Goal: Information Seeking & Learning: Learn about a topic

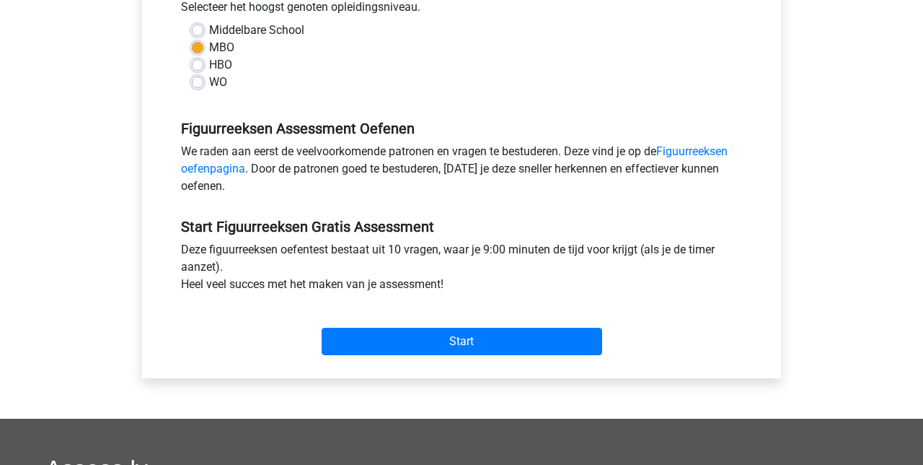
scroll to position [343, 0]
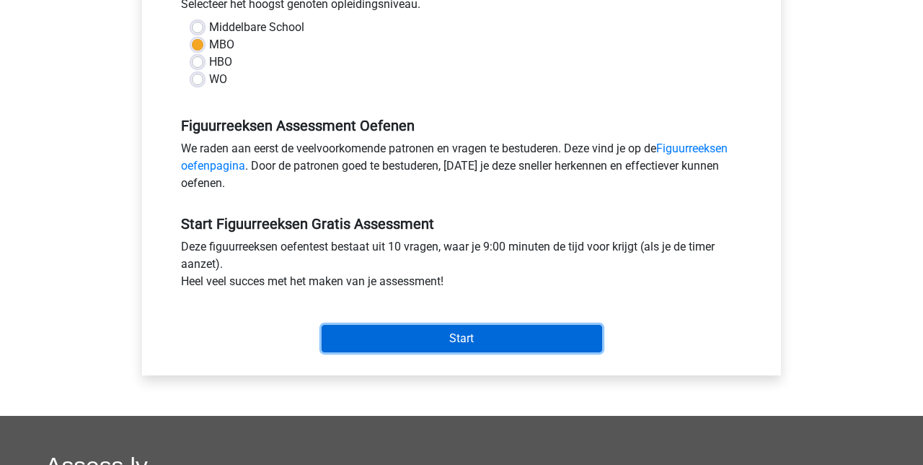
click at [463, 336] on input "Start" at bounding box center [462, 338] width 281 height 27
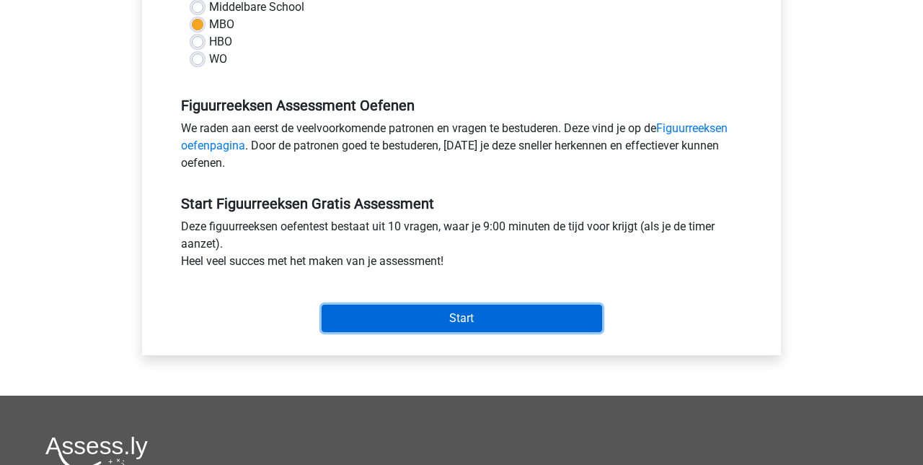
scroll to position [404, 0]
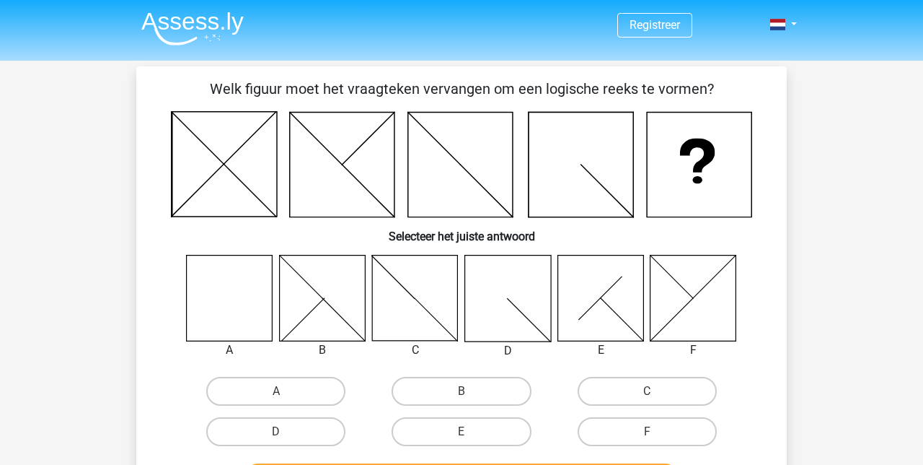
click at [244, 303] on icon at bounding box center [230, 298] width 86 height 86
click at [278, 387] on label "A" at bounding box center [275, 391] width 139 height 29
click at [278, 391] on input "A" at bounding box center [280, 395] width 9 height 9
radio input "true"
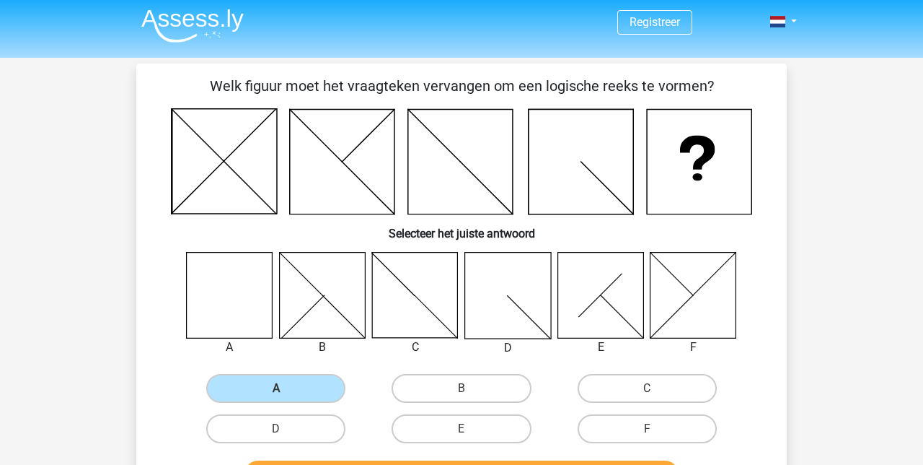
scroll to position [2, 0]
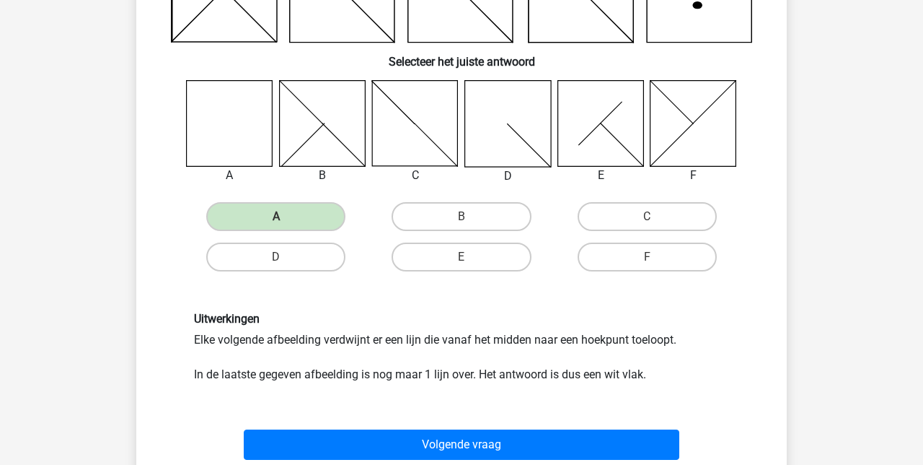
scroll to position [176, 0]
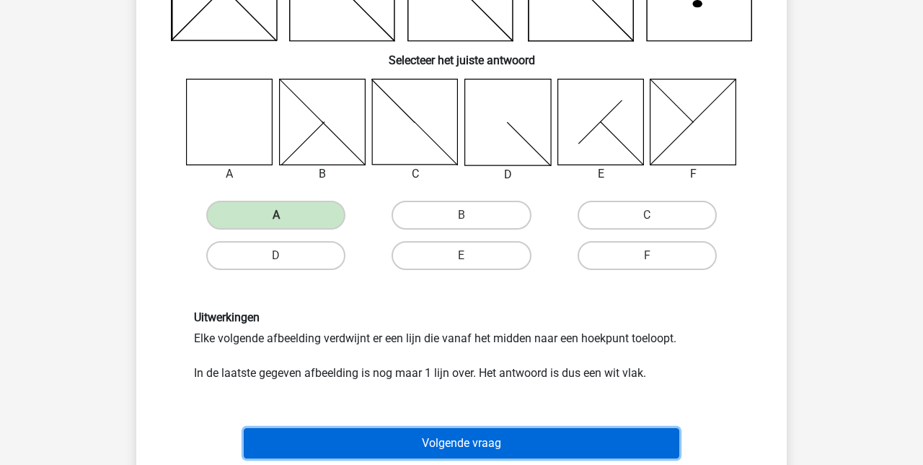
click at [452, 441] on button "Volgende vraag" at bounding box center [462, 443] width 436 height 30
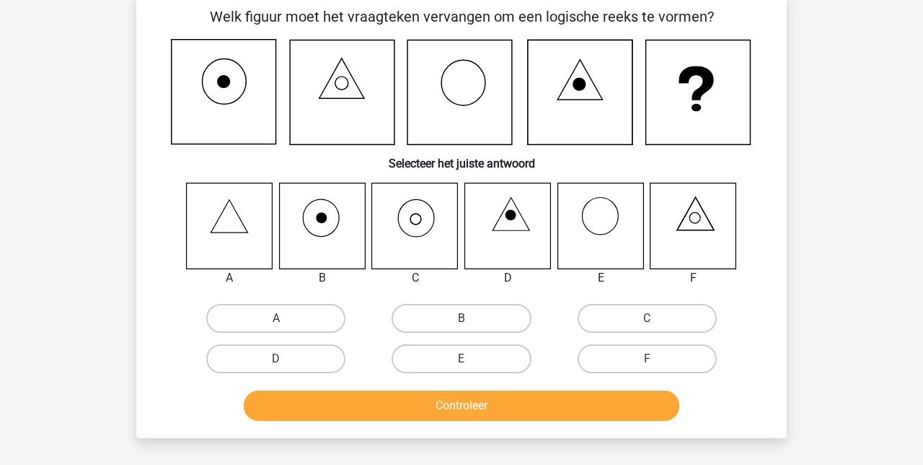
scroll to position [74, 0]
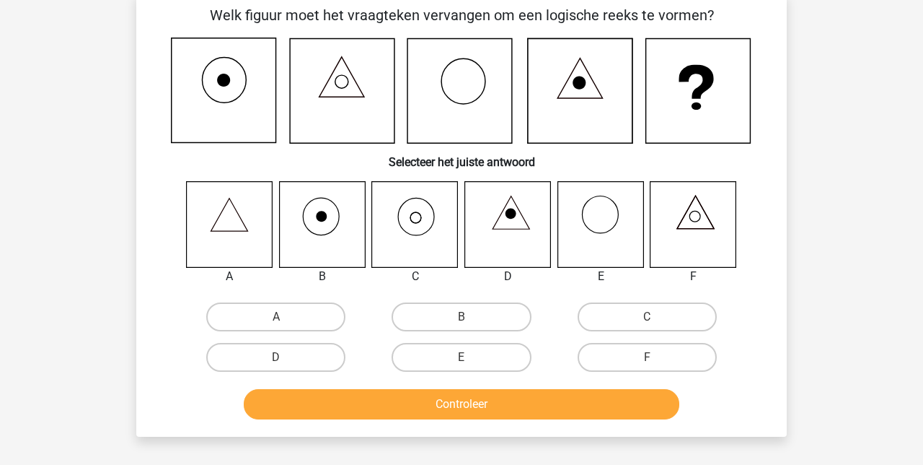
click at [332, 227] on icon at bounding box center [322, 224] width 86 height 86
click at [322, 228] on icon at bounding box center [322, 224] width 86 height 86
click at [467, 319] on input "B" at bounding box center [466, 321] width 9 height 9
radio input "true"
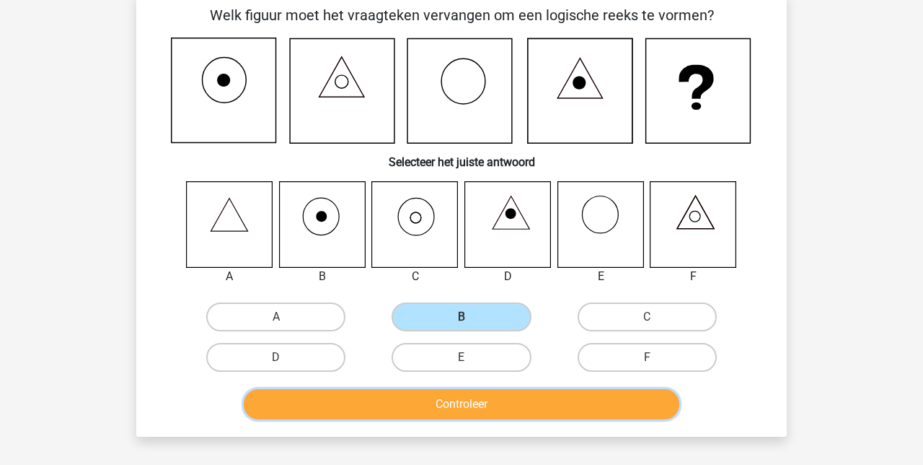
click at [467, 402] on button "Controleer" at bounding box center [462, 404] width 436 height 30
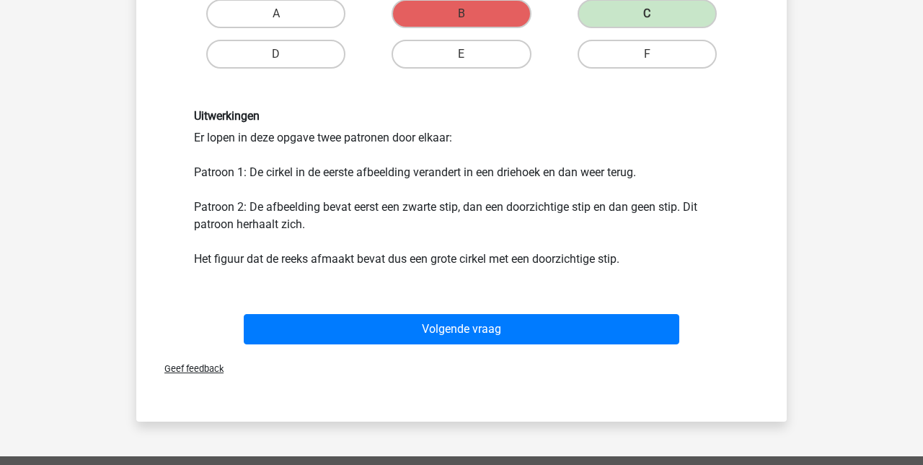
scroll to position [375, 0]
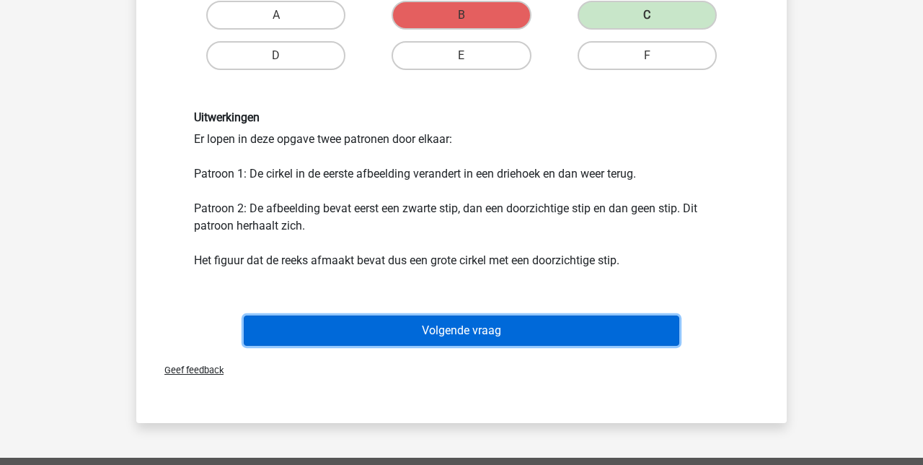
click at [464, 327] on button "Volgende vraag" at bounding box center [462, 330] width 436 height 30
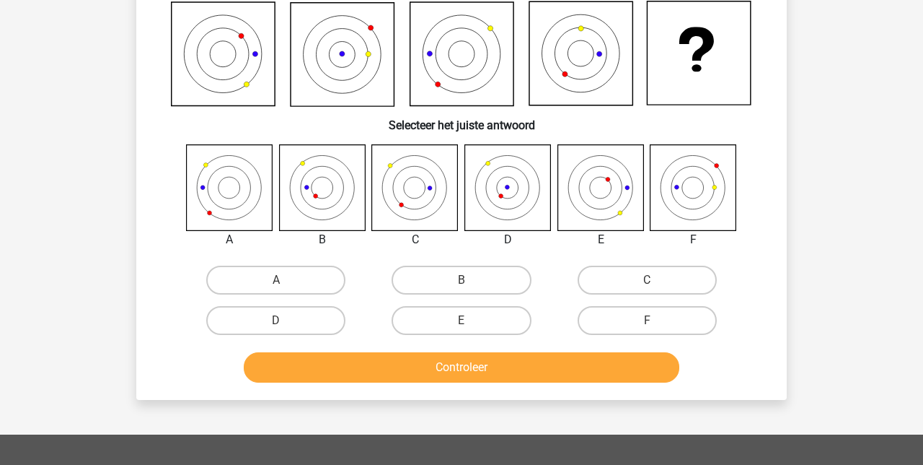
scroll to position [66, 0]
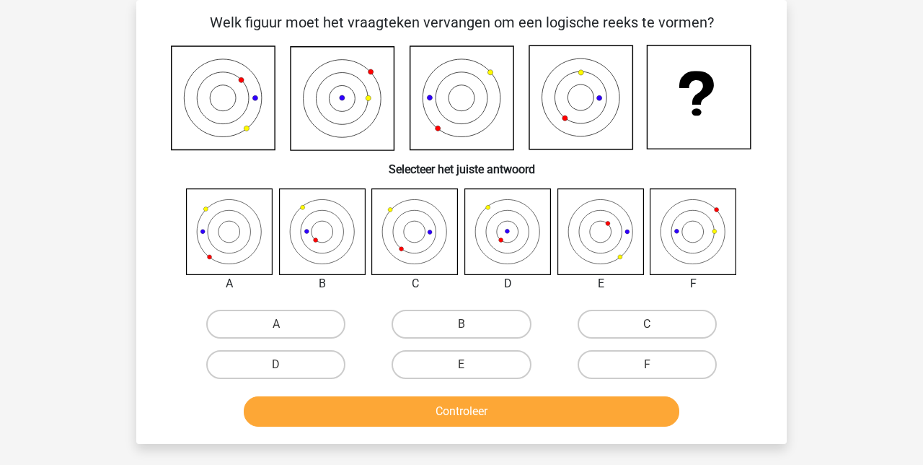
click at [877, 214] on div "Registreer Nederlands English" at bounding box center [461, 396] width 923 height 925
click at [830, 175] on div "Registreer Nederlands English" at bounding box center [461, 396] width 923 height 925
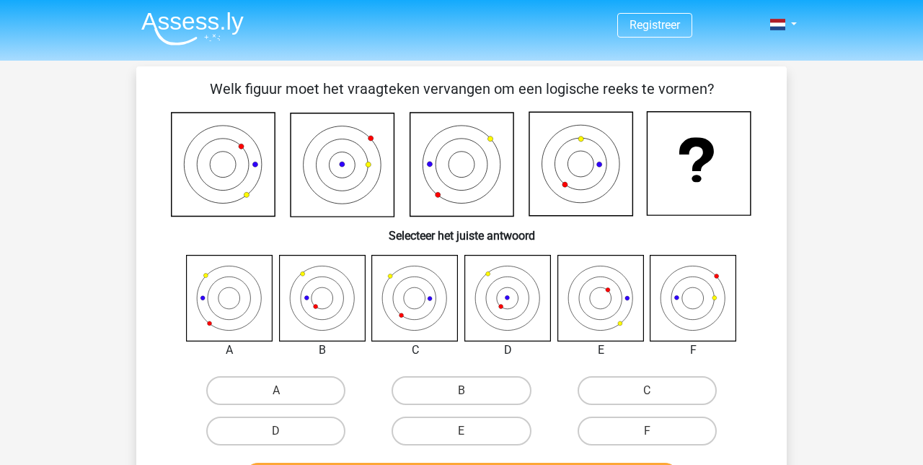
scroll to position [3, 0]
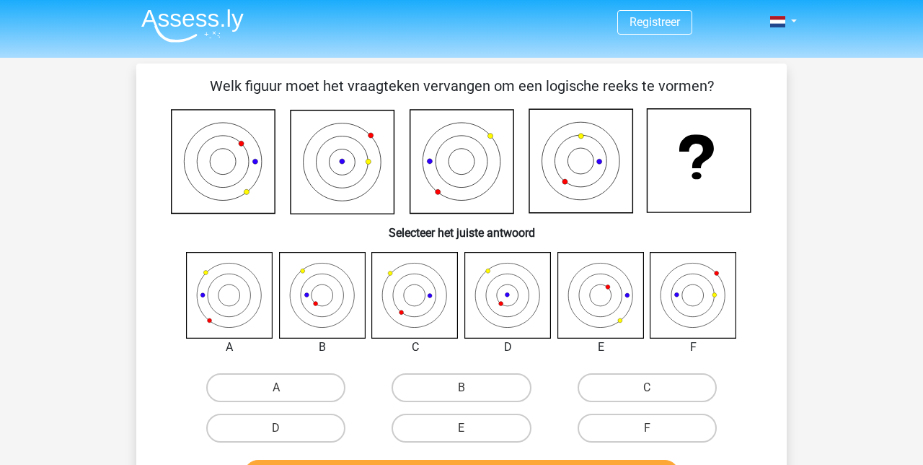
click at [273, 382] on label "A" at bounding box center [275, 387] width 139 height 29
click at [276, 387] on input "A" at bounding box center [280, 391] width 9 height 9
radio input "true"
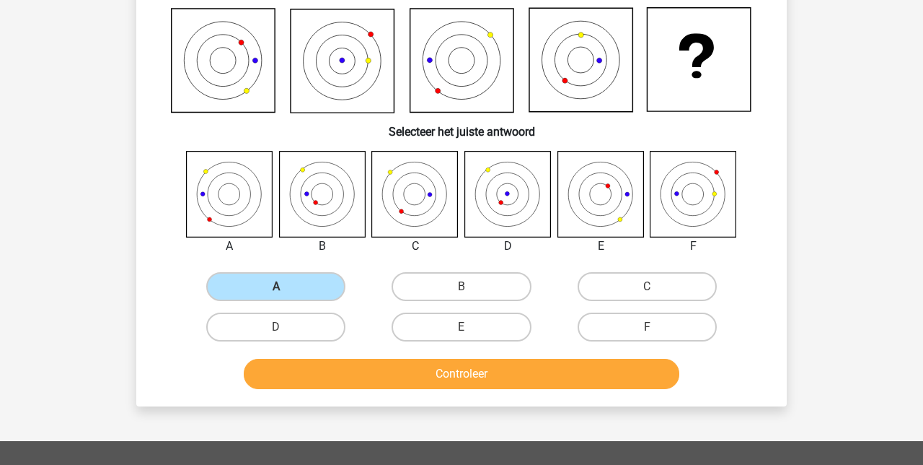
scroll to position [105, 0]
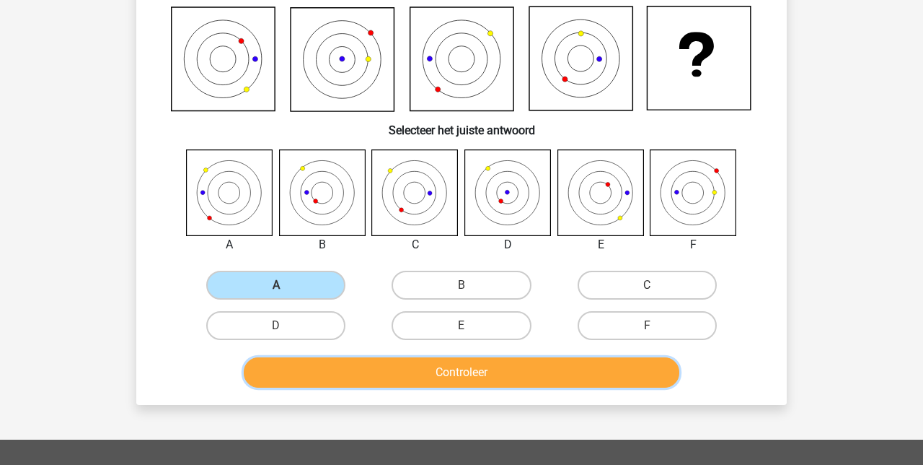
click at [459, 366] on button "Controleer" at bounding box center [462, 372] width 436 height 30
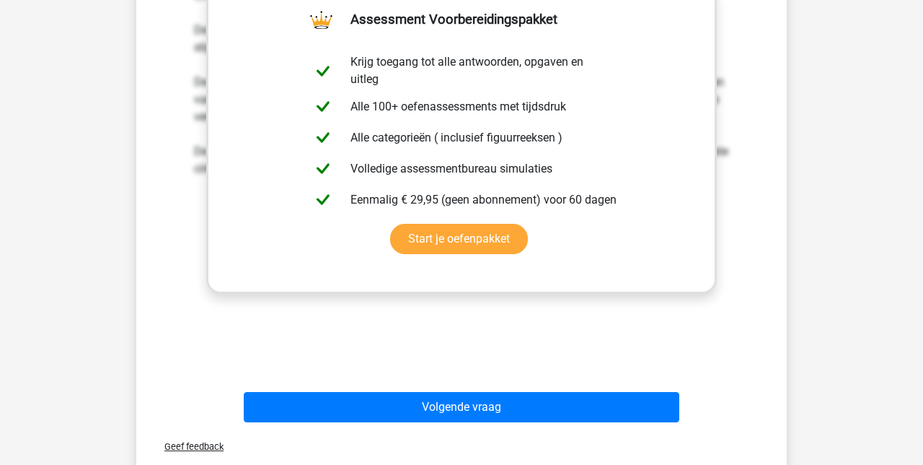
scroll to position [536, 0]
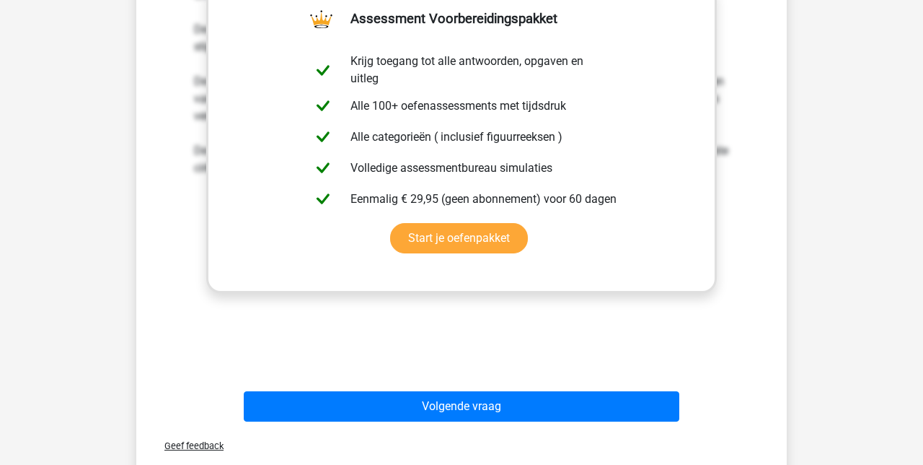
click at [549, 382] on div "Volgende vraag" at bounding box center [461, 403] width 604 height 48
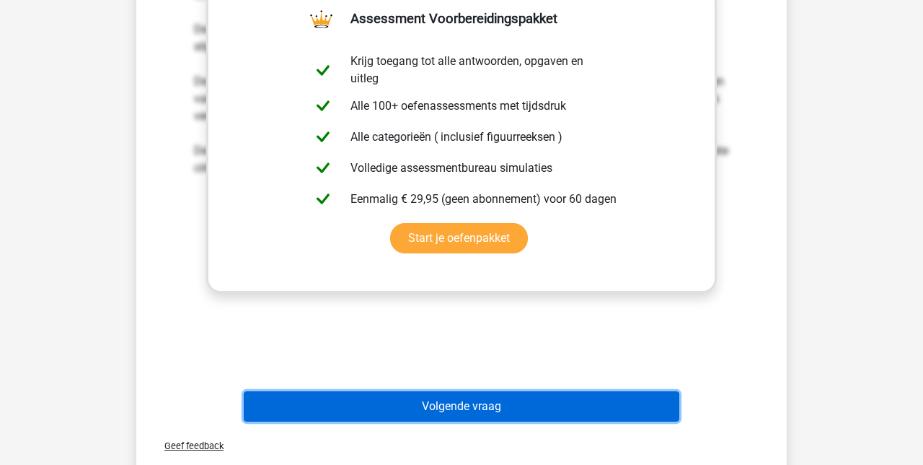
click at [470, 392] on button "Volgende vraag" at bounding box center [462, 406] width 436 height 30
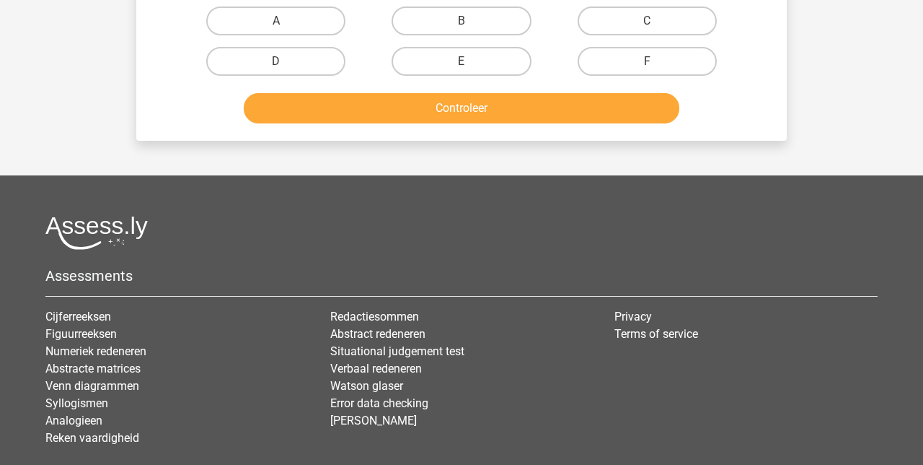
scroll to position [382, 0]
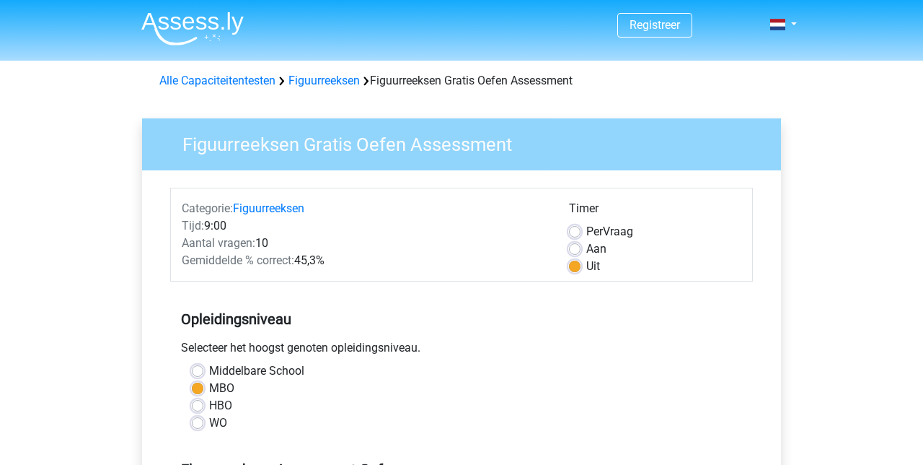
scroll to position [404, 0]
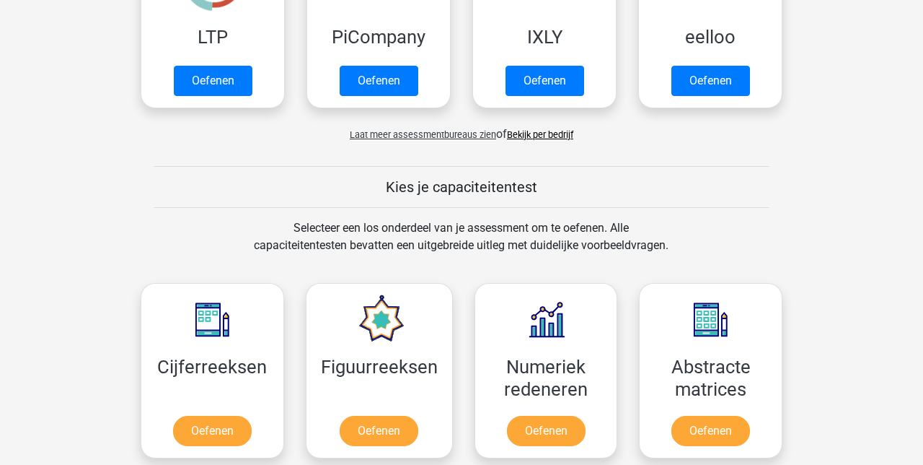
scroll to position [392, 0]
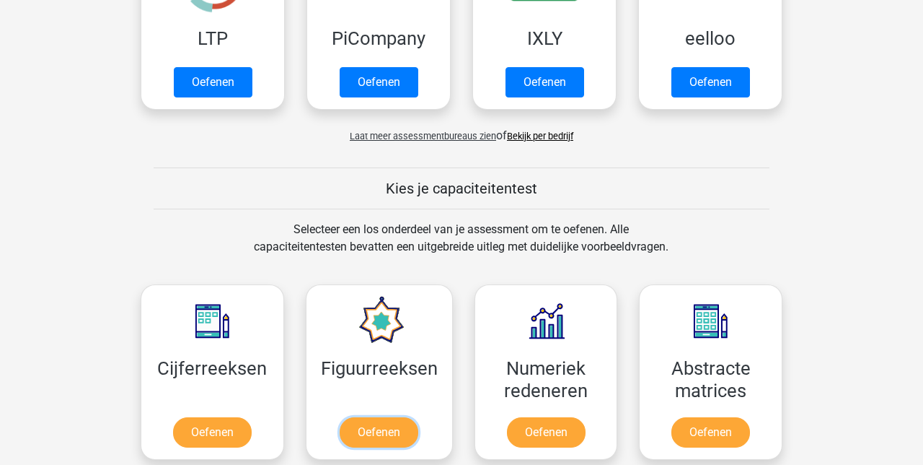
click at [382, 427] on link "Oefenen" at bounding box center [379, 432] width 79 height 30
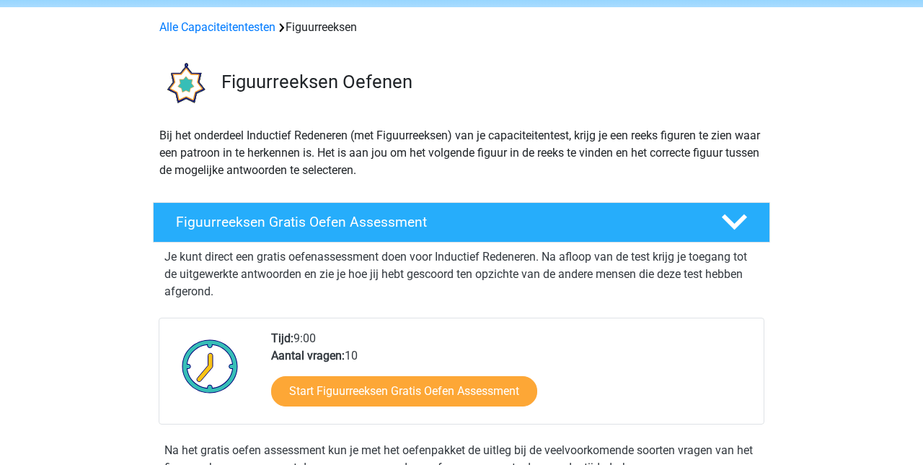
scroll to position [54, 0]
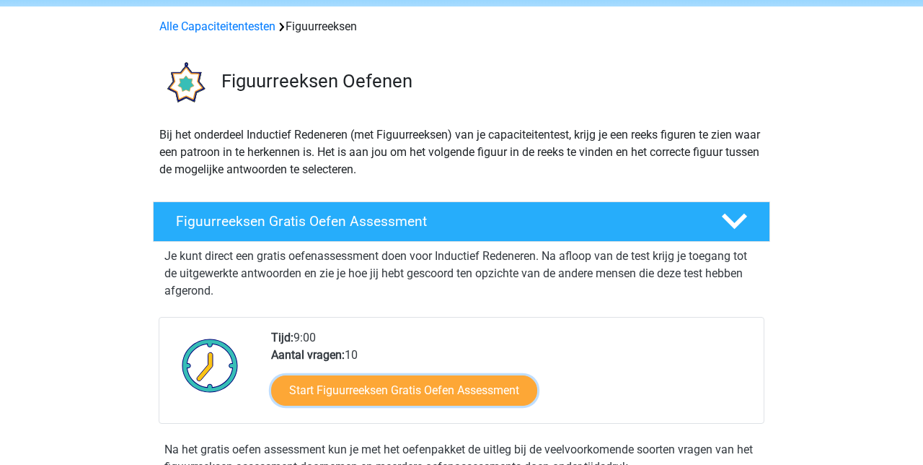
click at [414, 382] on link "Start Figuurreeksen Gratis Oefen Assessment" at bounding box center [404, 390] width 266 height 30
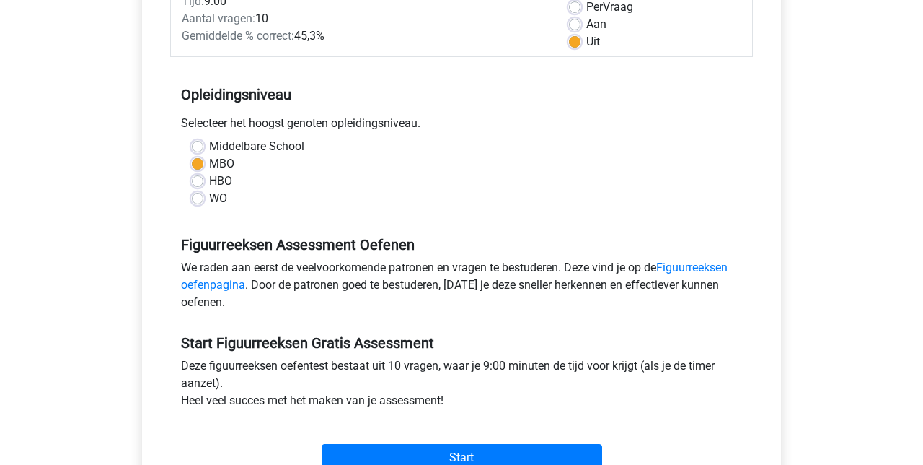
scroll to position [225, 0]
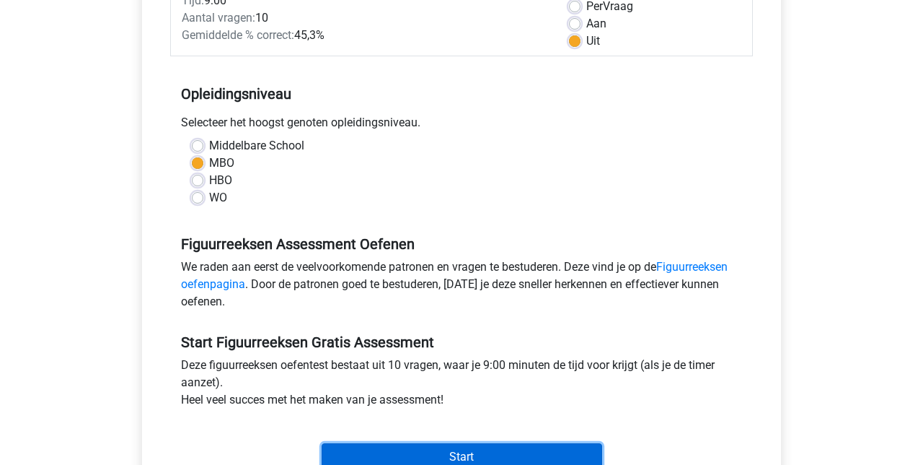
click at [471, 444] on input "Start" at bounding box center [462, 456] width 281 height 27
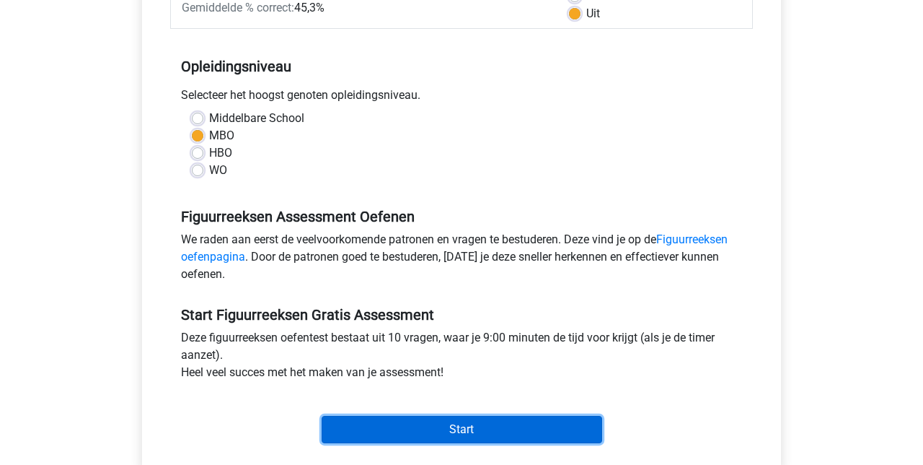
scroll to position [280, 0]
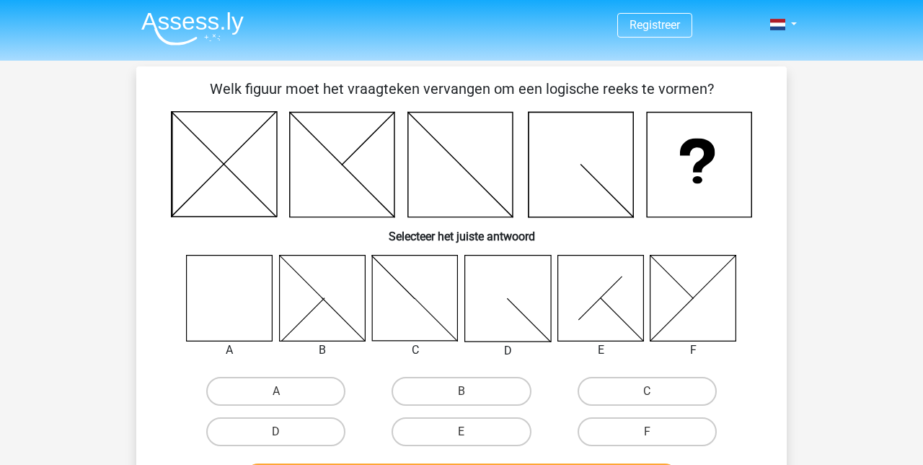
click at [226, 294] on icon at bounding box center [230, 298] width 86 height 86
click at [284, 394] on input "A" at bounding box center [280, 395] width 9 height 9
radio input "true"
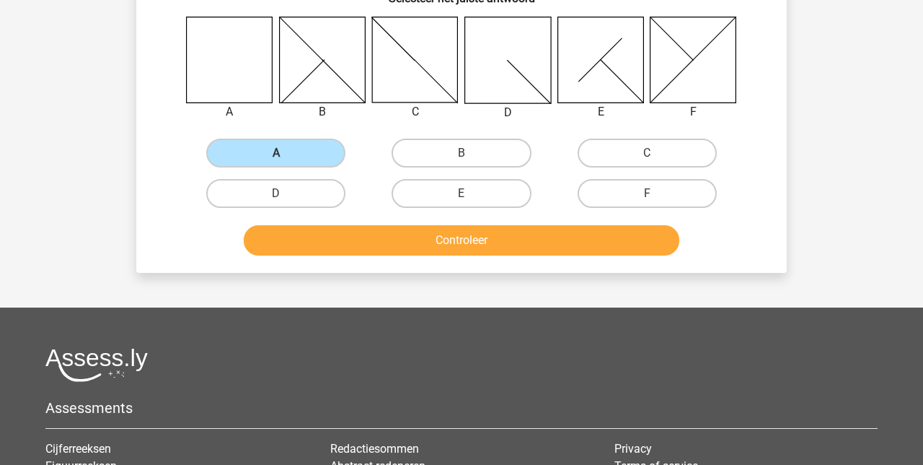
scroll to position [244, 0]
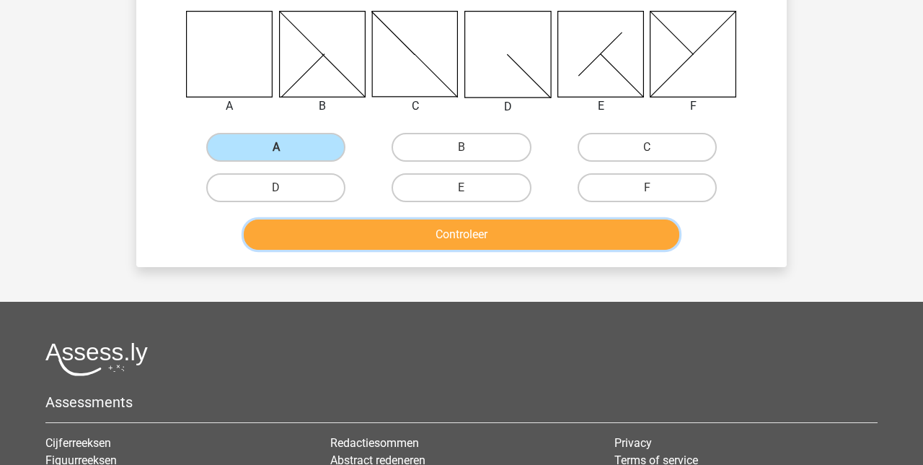
click at [438, 229] on button "Controleer" at bounding box center [462, 234] width 436 height 30
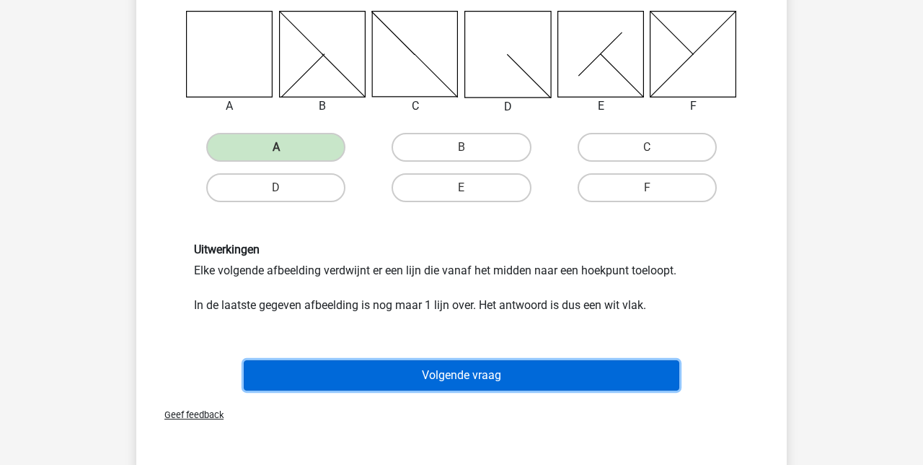
click at [449, 370] on button "Volgende vraag" at bounding box center [462, 375] width 436 height 30
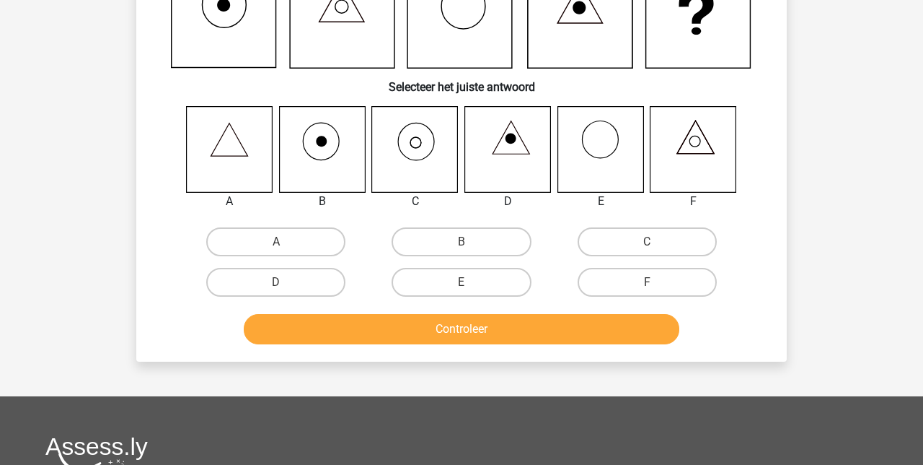
scroll to position [66, 0]
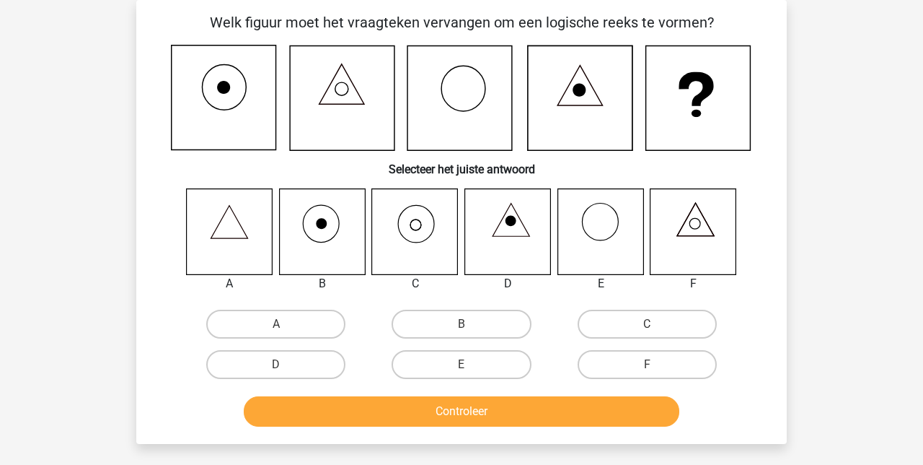
click at [649, 319] on label "C" at bounding box center [647, 323] width 139 height 29
click at [649, 324] on input "C" at bounding box center [651, 328] width 9 height 9
radio input "true"
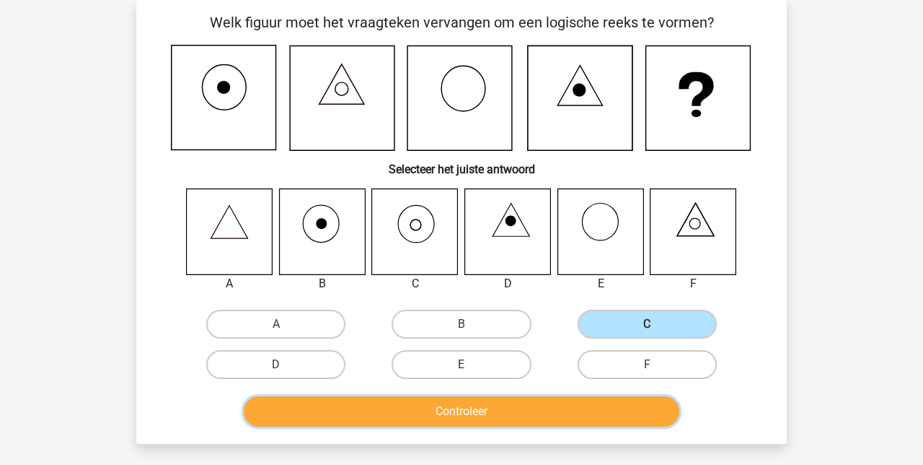
click at [451, 407] on button "Controleer" at bounding box center [462, 411] width 436 height 30
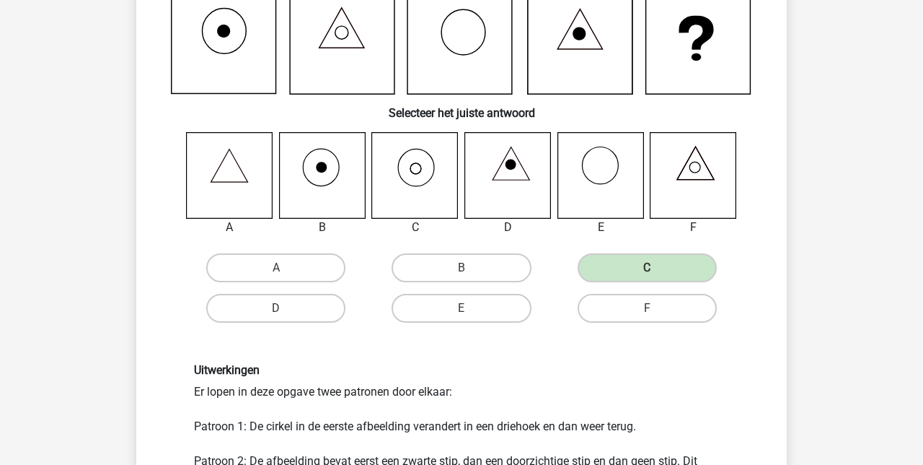
scroll to position [124, 0]
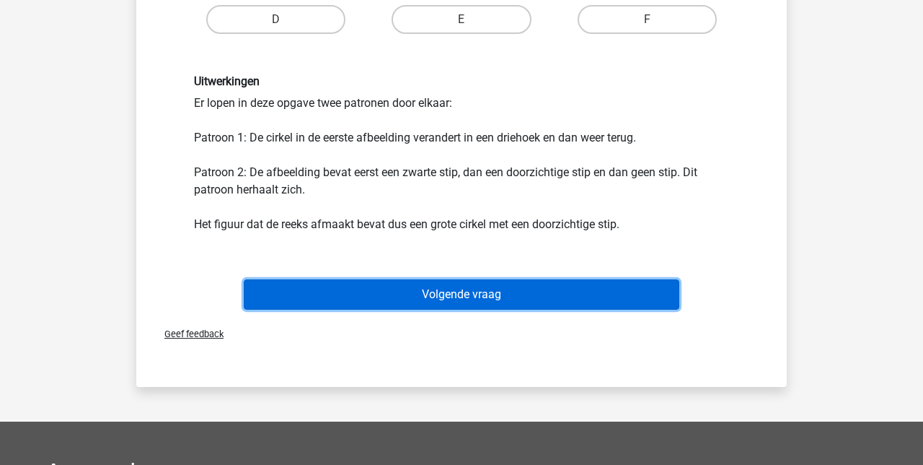
click at [461, 287] on button "Volgende vraag" at bounding box center [462, 294] width 436 height 30
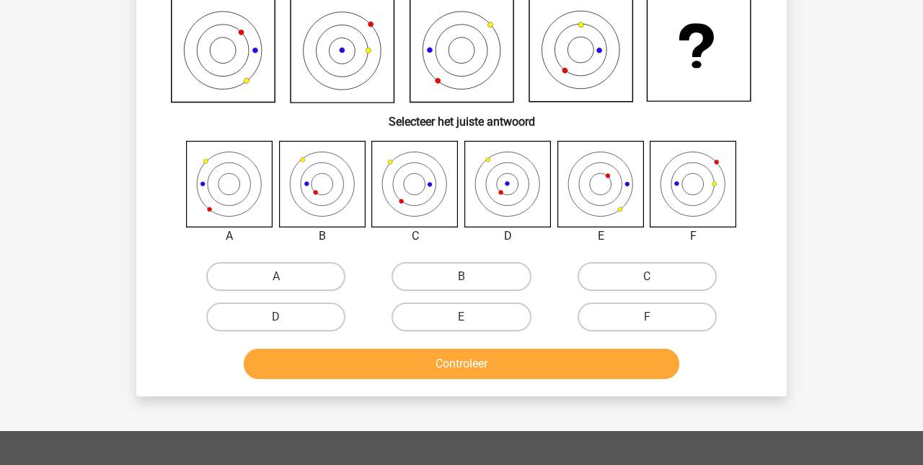
scroll to position [66, 0]
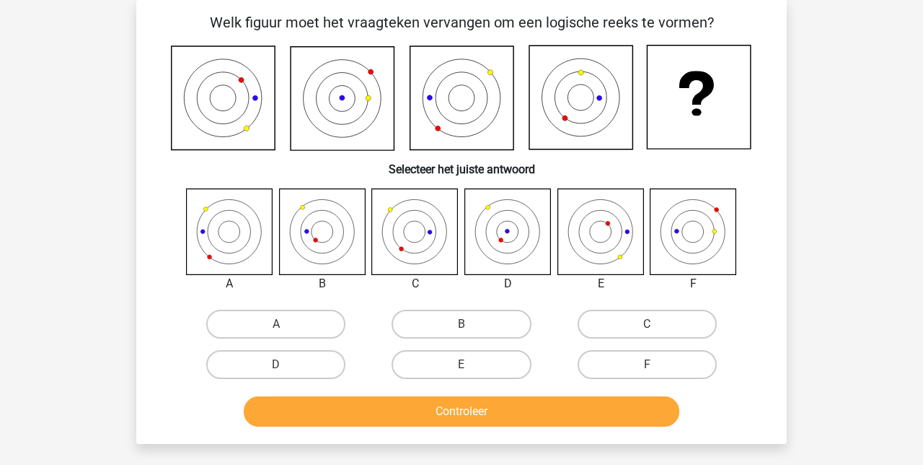
click at [421, 232] on icon at bounding box center [415, 231] width 86 height 86
click at [632, 325] on label "C" at bounding box center [647, 323] width 139 height 29
click at [647, 325] on input "C" at bounding box center [651, 328] width 9 height 9
radio input "true"
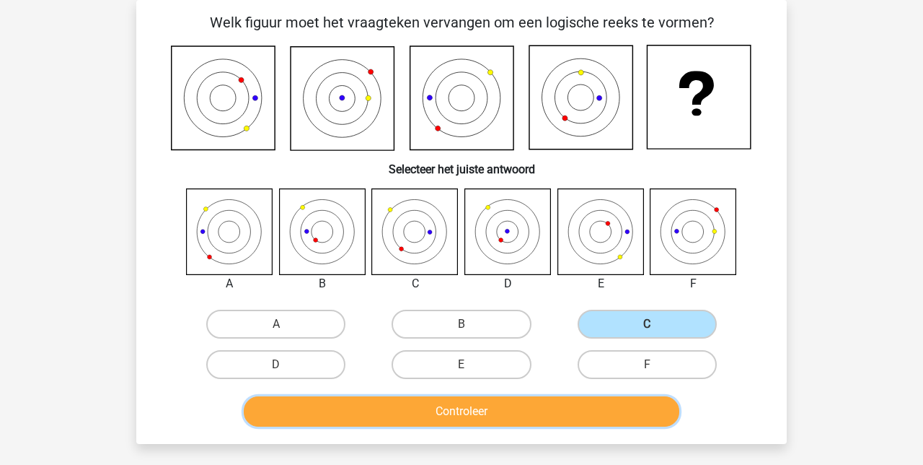
click at [478, 408] on button "Controleer" at bounding box center [462, 411] width 436 height 30
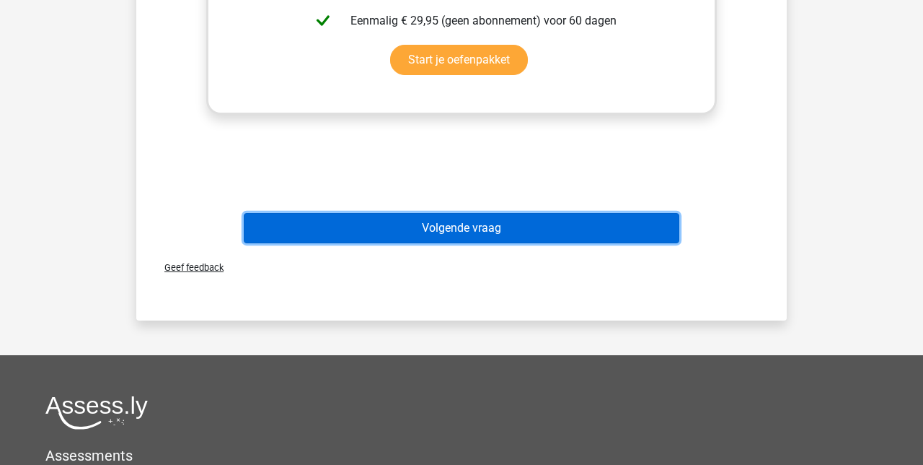
click at [522, 237] on button "Volgende vraag" at bounding box center [462, 228] width 436 height 30
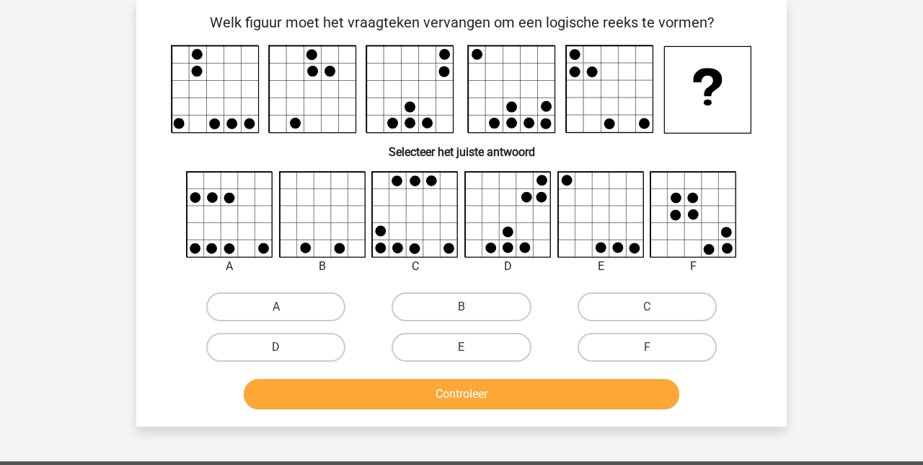
click at [702, 214] on icon at bounding box center [694, 215] width 86 height 86
click at [611, 210] on icon at bounding box center [601, 215] width 86 height 86
click at [511, 218] on icon at bounding box center [508, 215] width 86 height 86
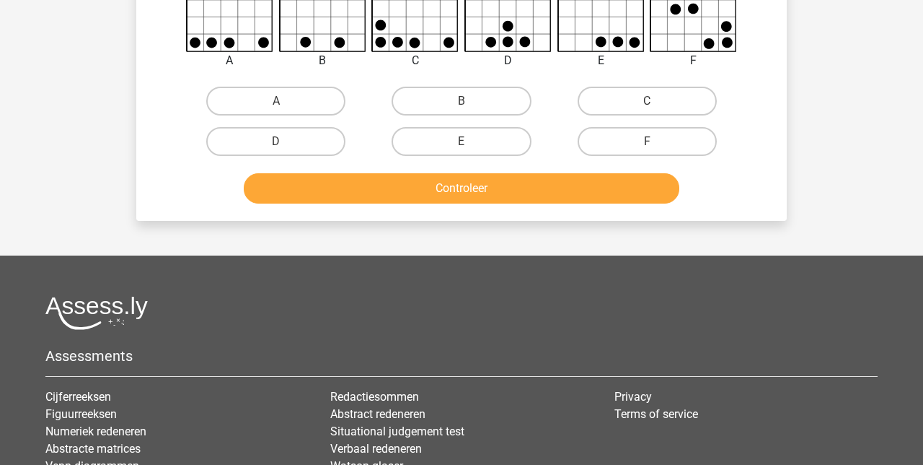
scroll to position [382, 0]
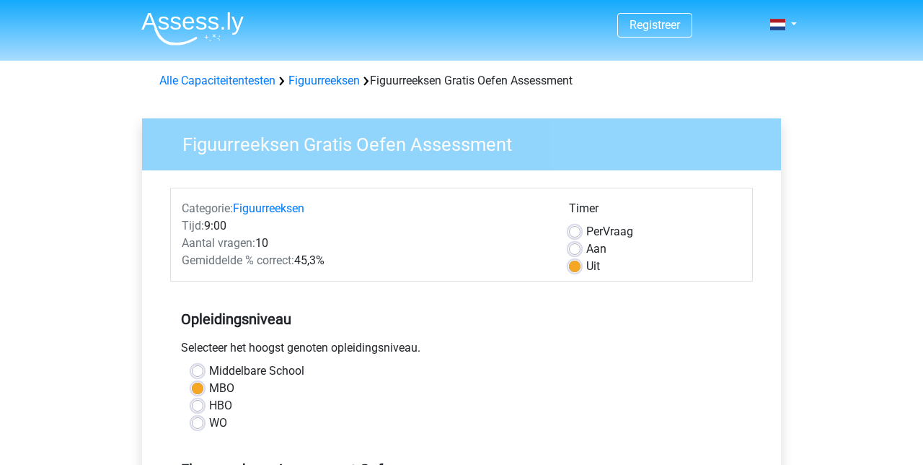
scroll to position [286, 0]
